Goal: Task Accomplishment & Management: Manage account settings

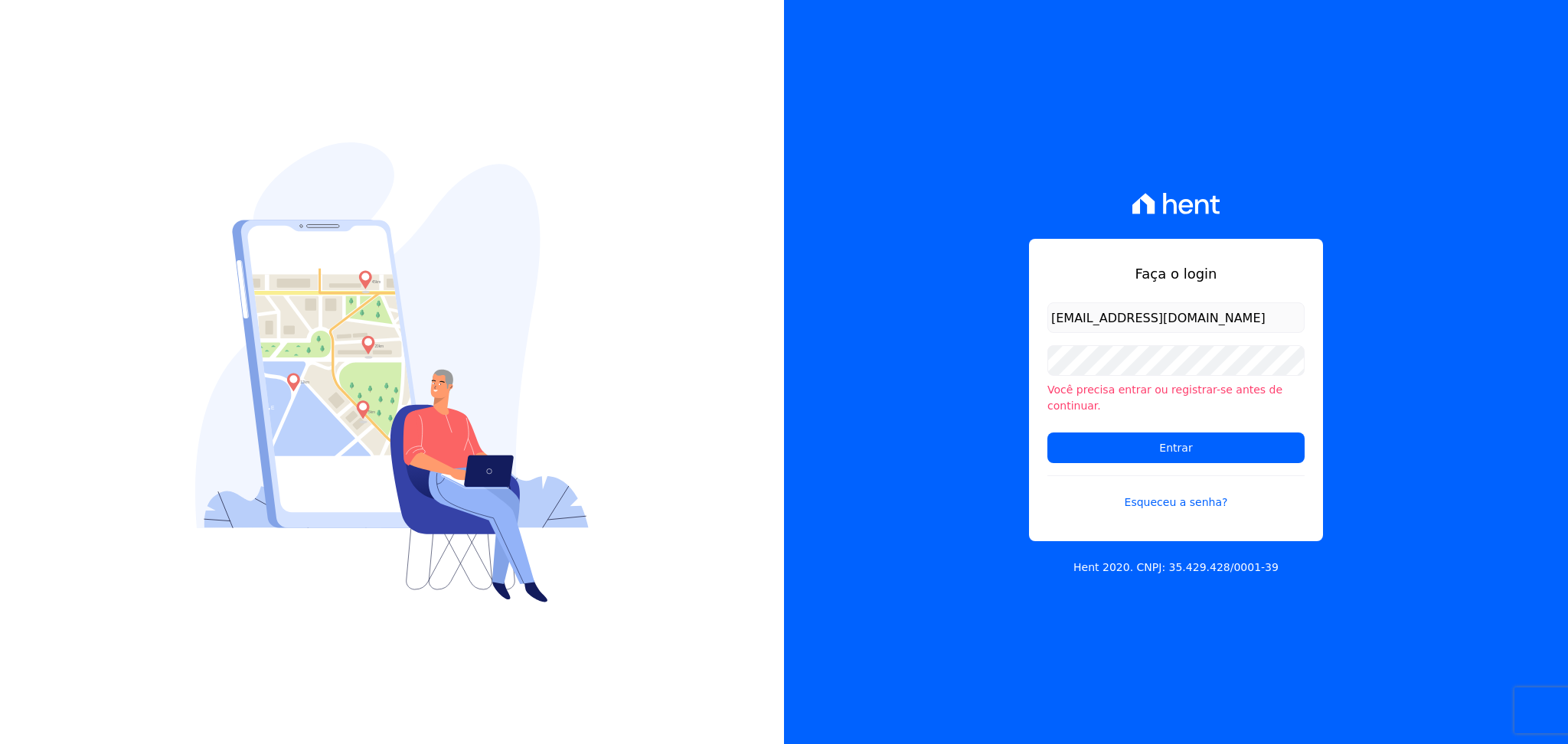
click at [1147, 350] on form "kalil@apiceincorporadora.com.br Você precisa entrar ou registrar-se antes de co…" at bounding box center [1176, 415] width 257 height 226
click at [1238, 341] on form "kalil@apiceincorporadora.com.br Você precisa entrar ou registrar-se antes de co…" at bounding box center [1176, 415] width 257 height 226
click at [1251, 332] on input "kalil@apiceincorporadora.com.br" at bounding box center [1176, 317] width 257 height 31
drag, startPoint x: 1251, startPoint y: 332, endPoint x: 956, endPoint y: 317, distance: 295.4
click at [958, 317] on div "Faça o login kalil@apiceincorporadora.com.br Você precisa entrar ou registrar-s…" at bounding box center [1175, 372] width 784 height 744
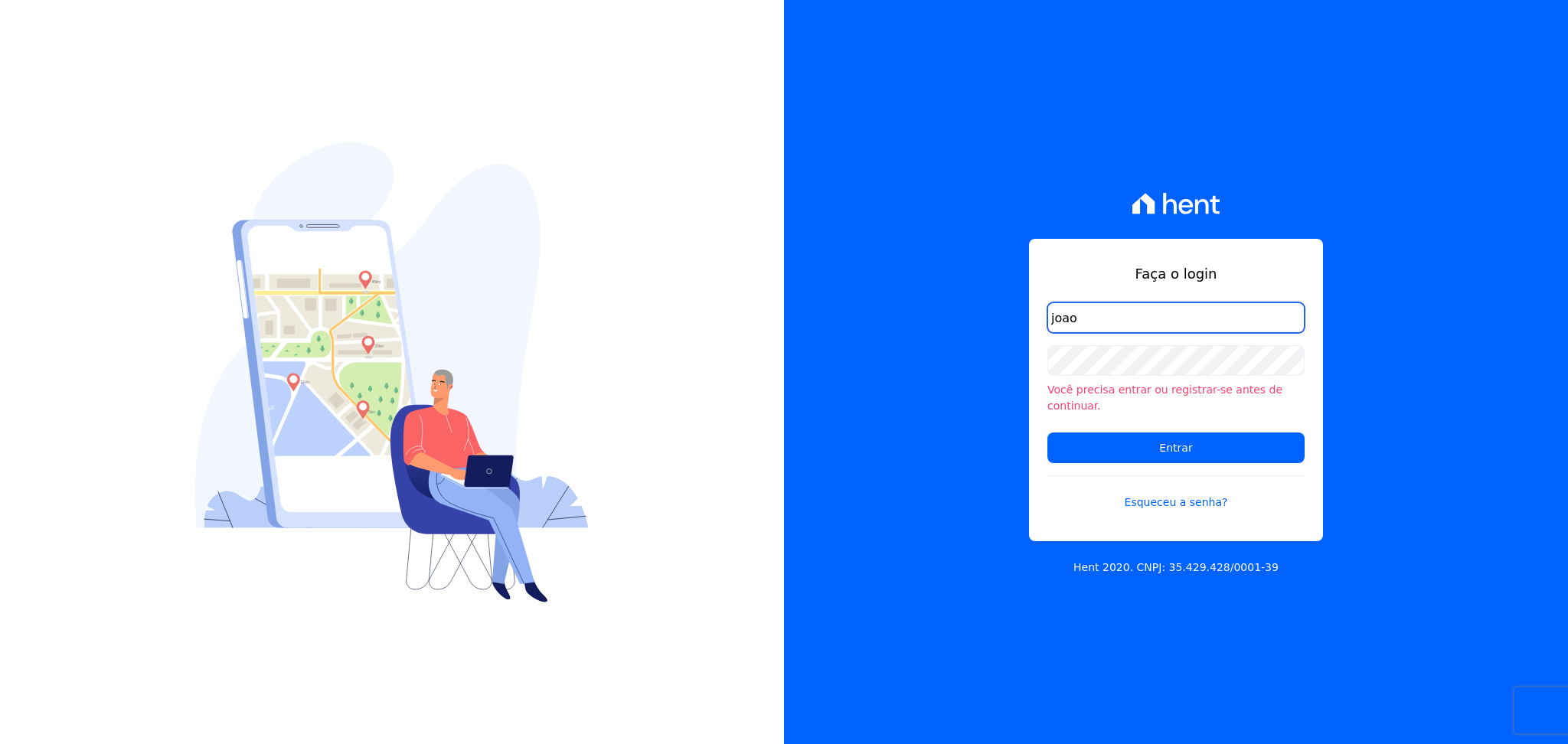
type input "[PERSON_NAME][EMAIL_ADDRESS][DOMAIN_NAME]"
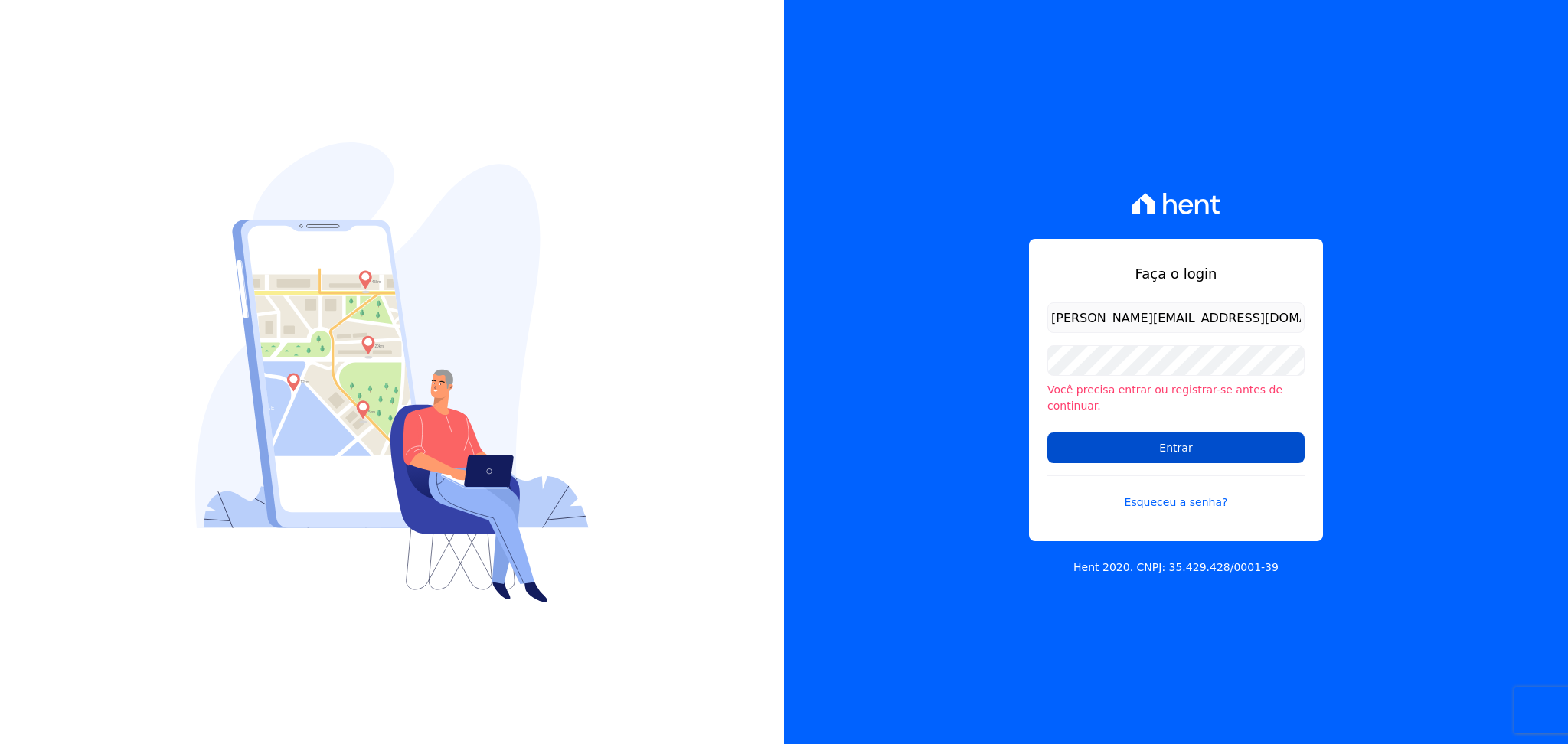
click at [1070, 432] on input "Entrar" at bounding box center [1176, 447] width 257 height 31
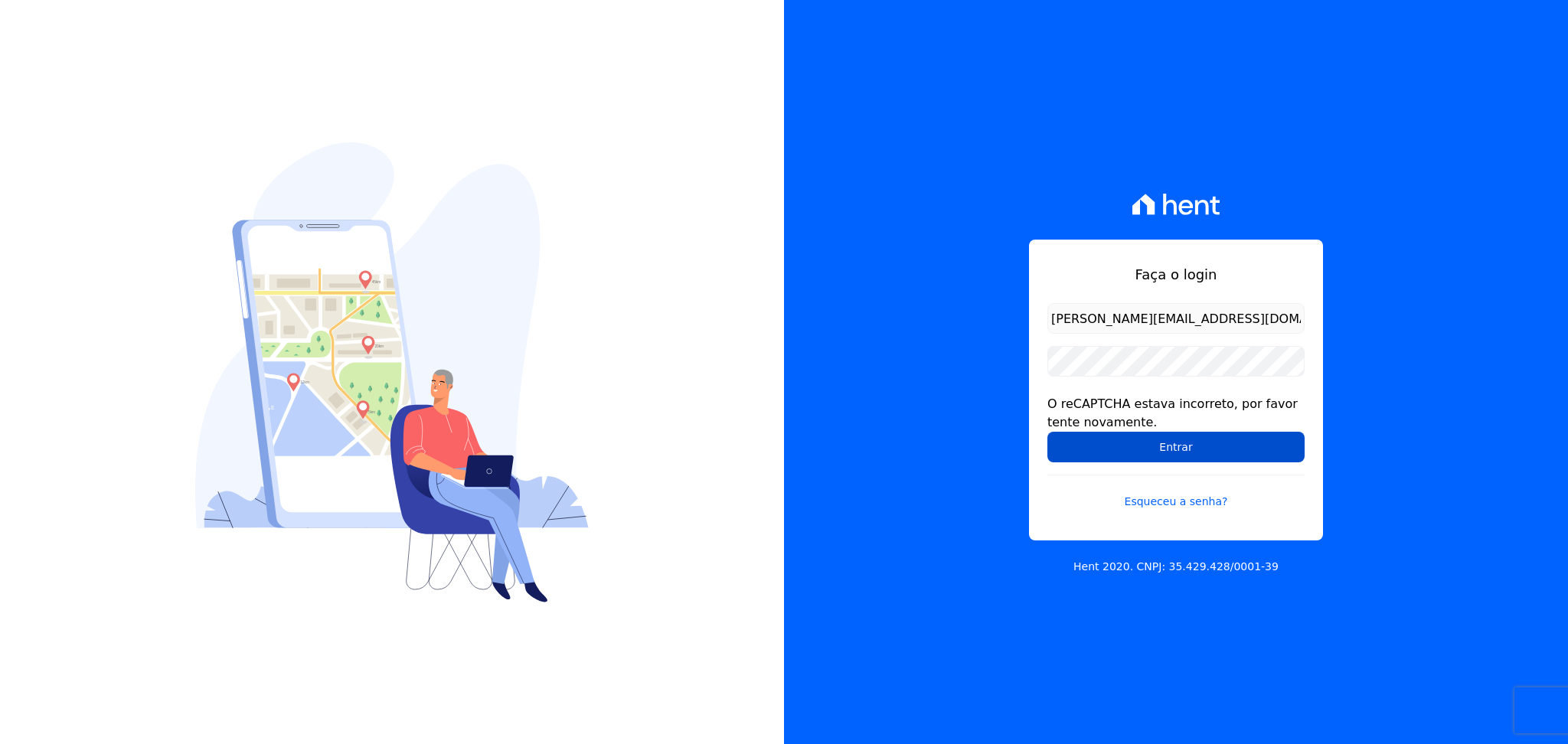
click at [1088, 434] on input "Entrar" at bounding box center [1176, 446] width 257 height 31
